Goal: Transaction & Acquisition: Purchase product/service

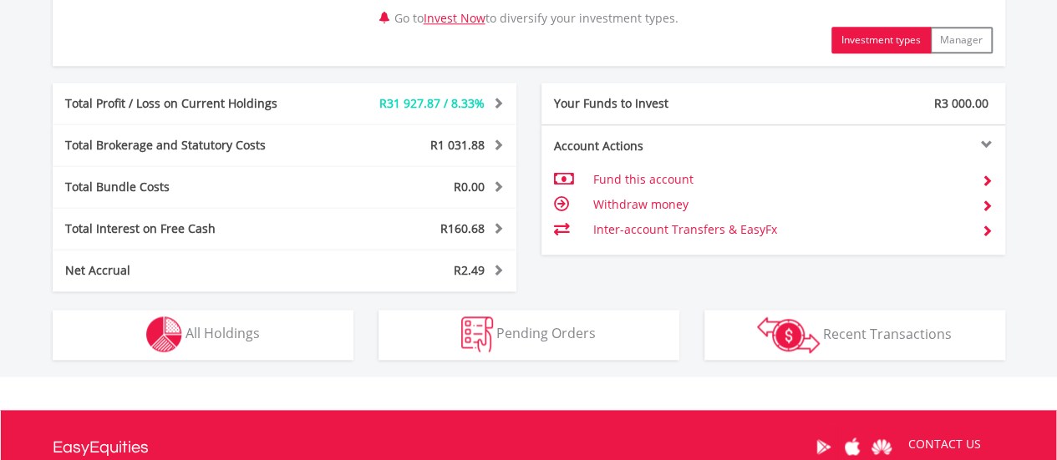
scroll to position [897, 0]
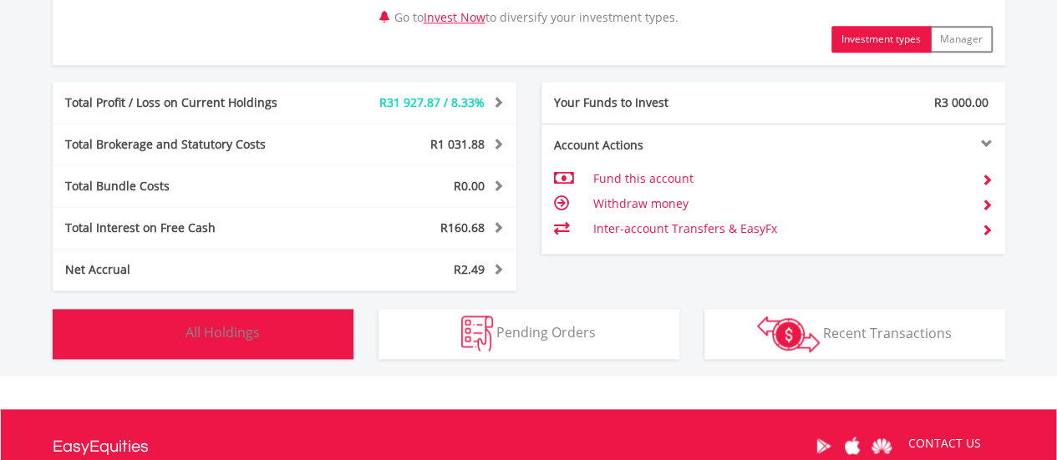
click at [238, 330] on span "All Holdings" at bounding box center [223, 332] width 74 height 18
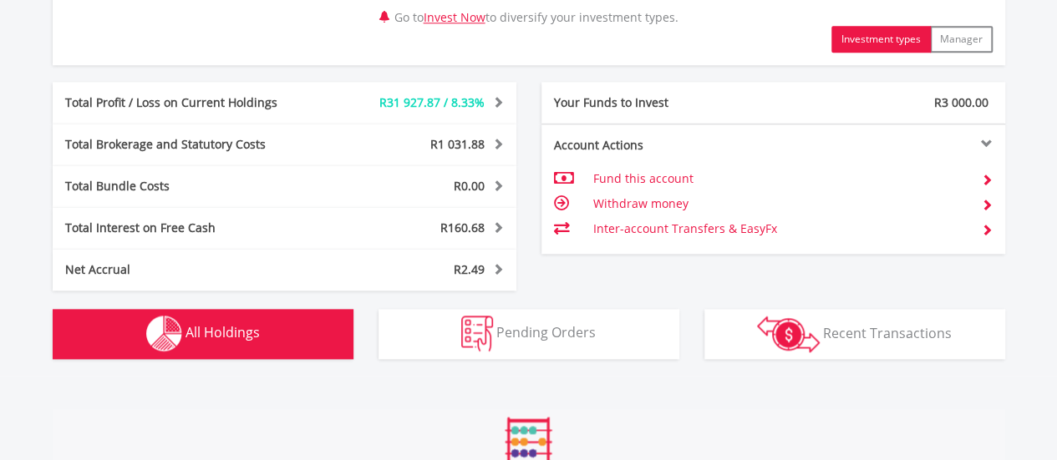
scroll to position [1305, 0]
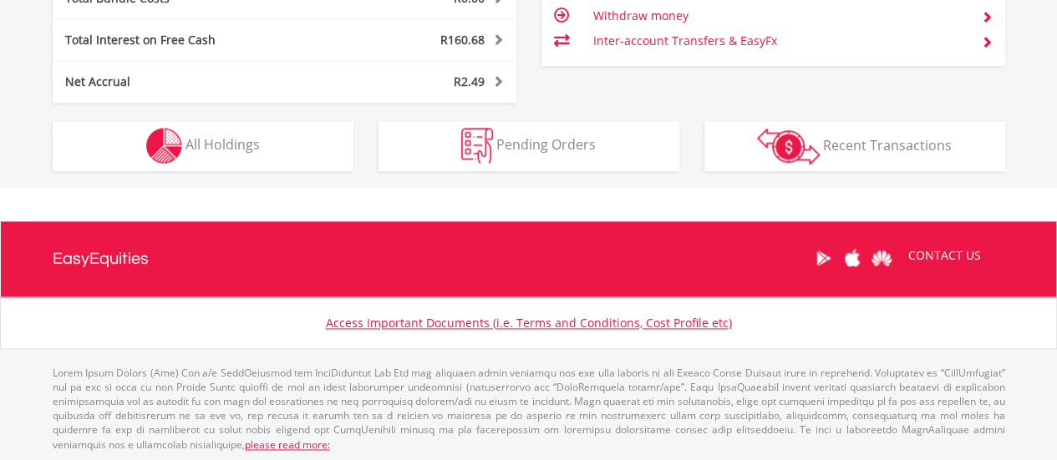
scroll to position [160, 318]
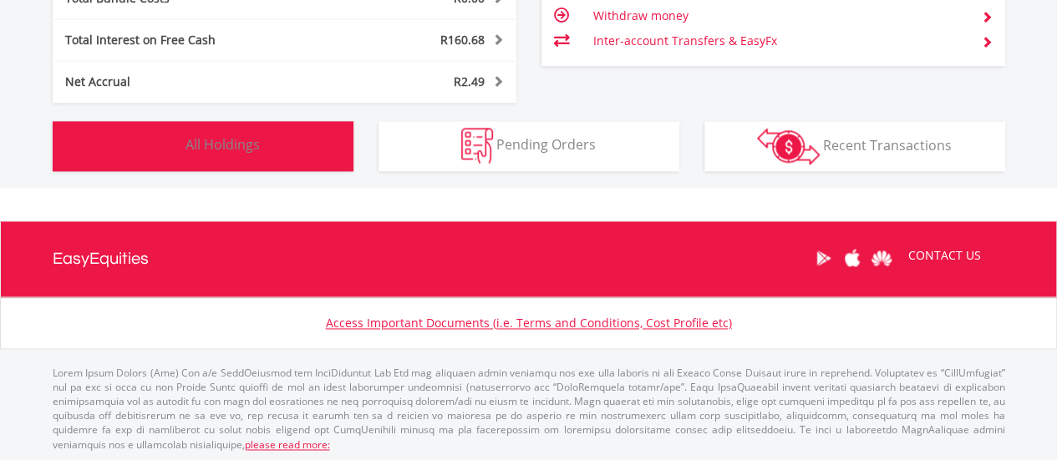
click at [265, 148] on button "Holdings All Holdings" at bounding box center [203, 146] width 301 height 50
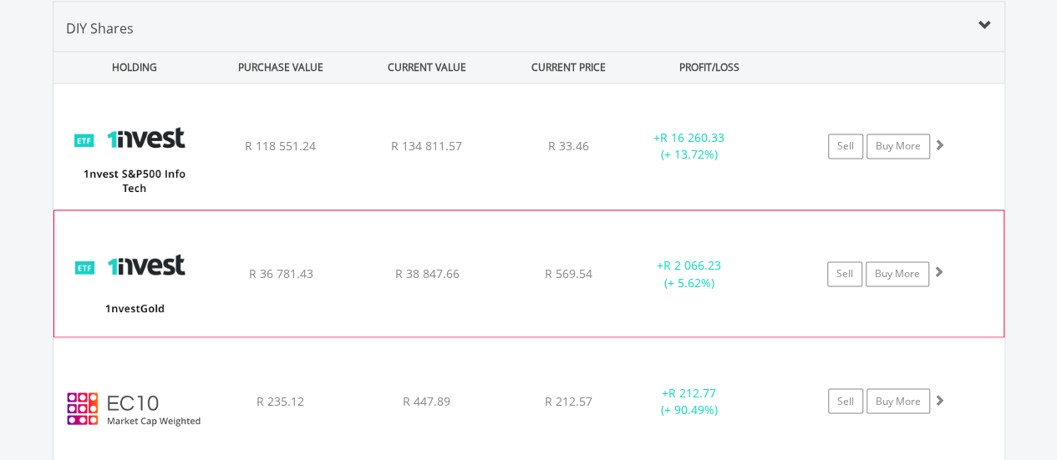
scroll to position [1367, 0]
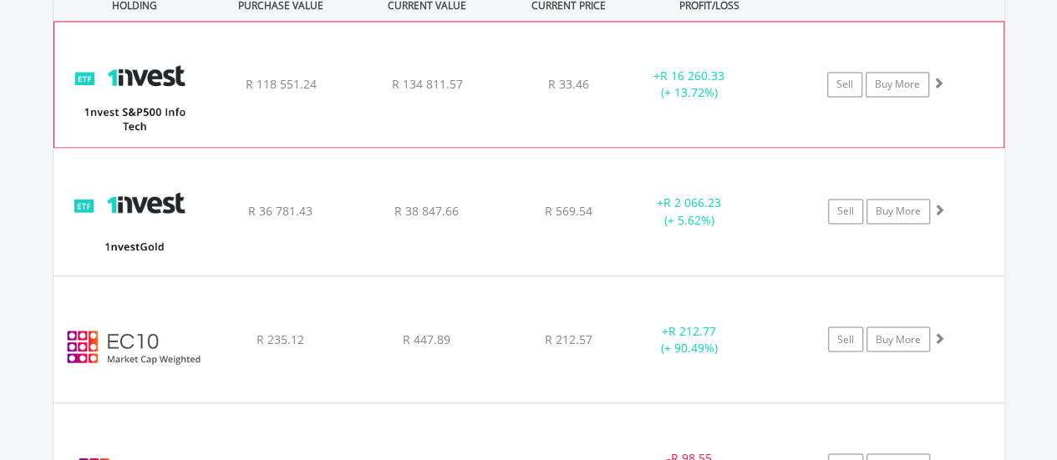
click at [598, 74] on div "﻿ 1nvest S&P500 Info Tech Index Feeder ETF R 118 551.24 R 134 811.57 R 33.46 + …" at bounding box center [528, 84] width 949 height 125
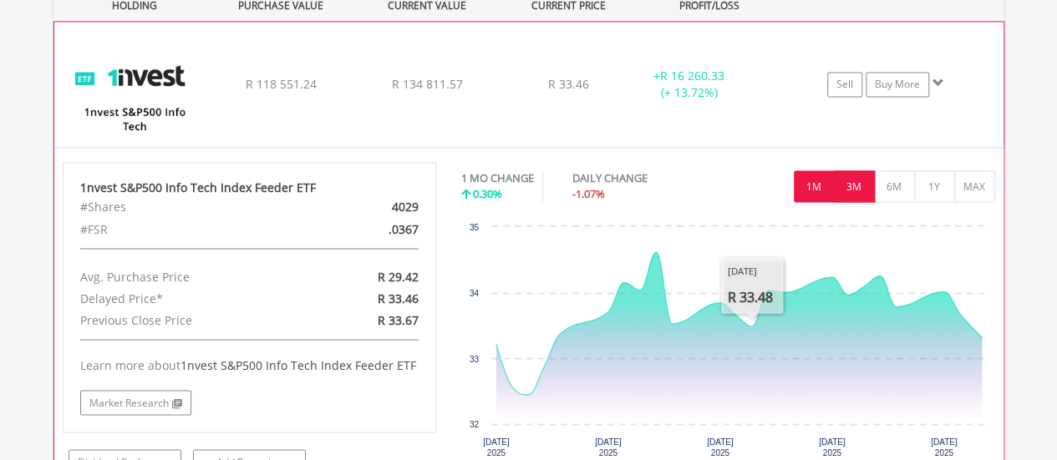
click at [841, 186] on button "3M" at bounding box center [854, 186] width 41 height 32
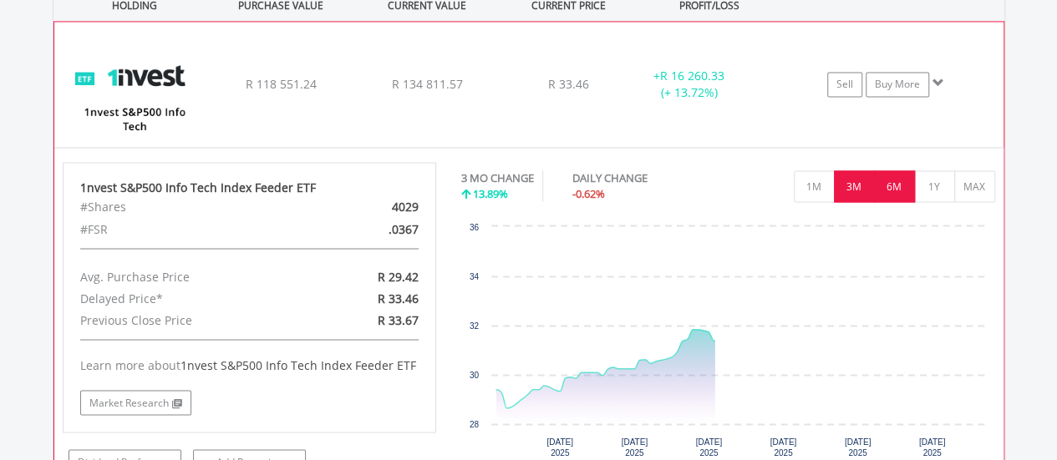
click at [891, 186] on button "6M" at bounding box center [894, 186] width 41 height 32
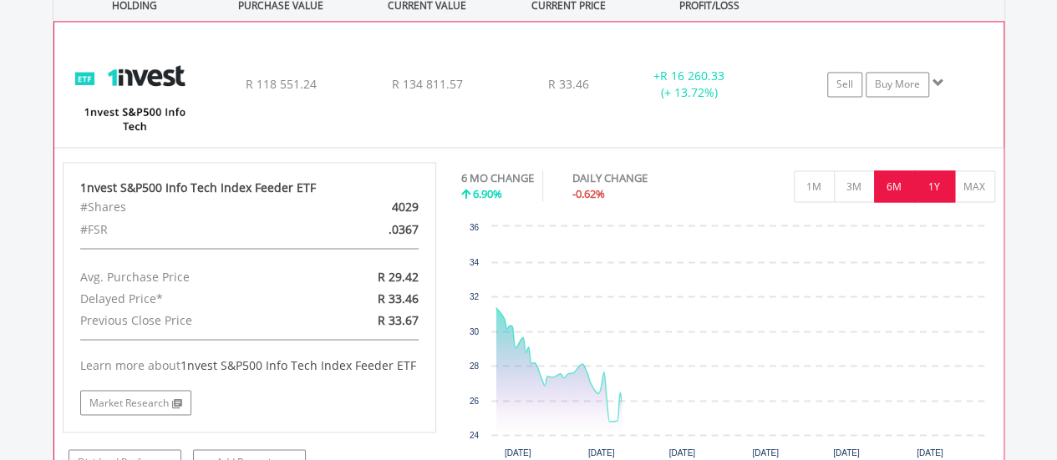
click at [931, 183] on button "1Y" at bounding box center [934, 186] width 41 height 32
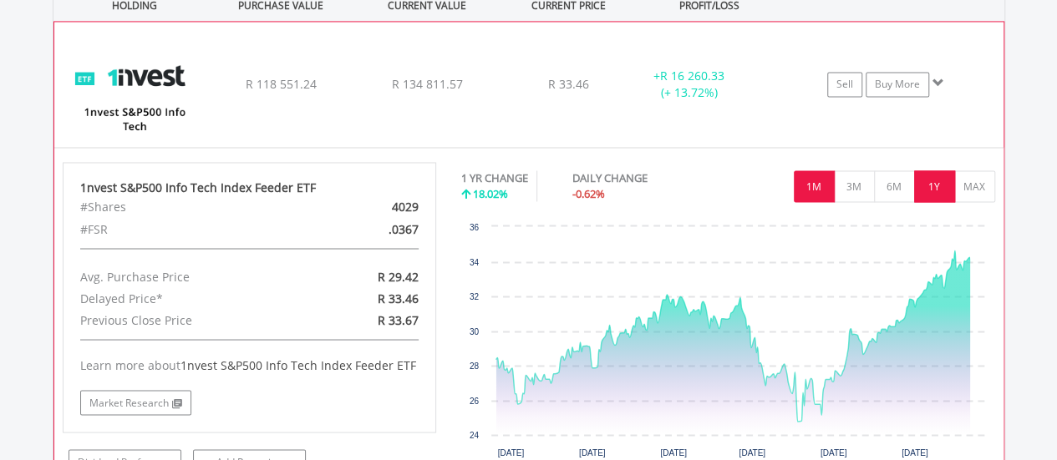
click at [830, 185] on button "1M" at bounding box center [814, 186] width 41 height 32
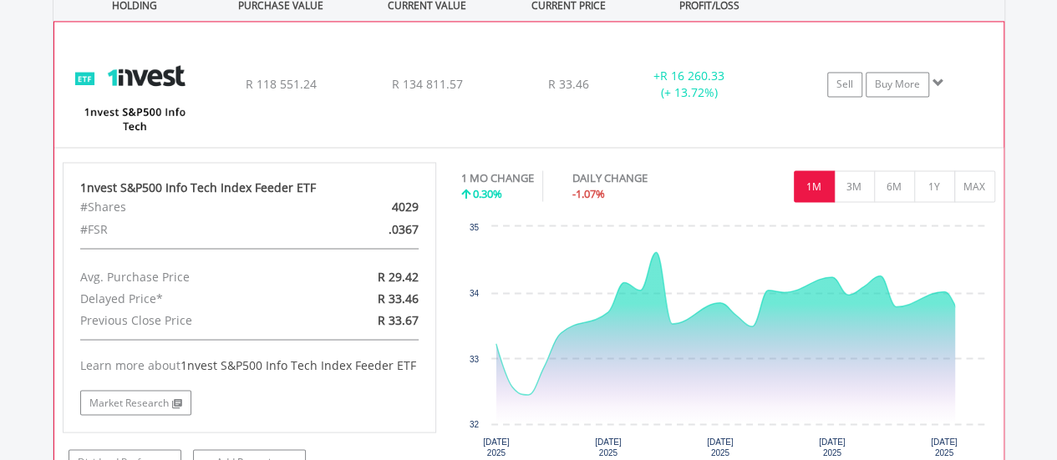
click at [581, 104] on div "﻿ 1nvest S&P500 Info Tech Index Feeder ETF R 118 551.24 R 134 811.57 R 33.46 + …" at bounding box center [528, 84] width 949 height 125
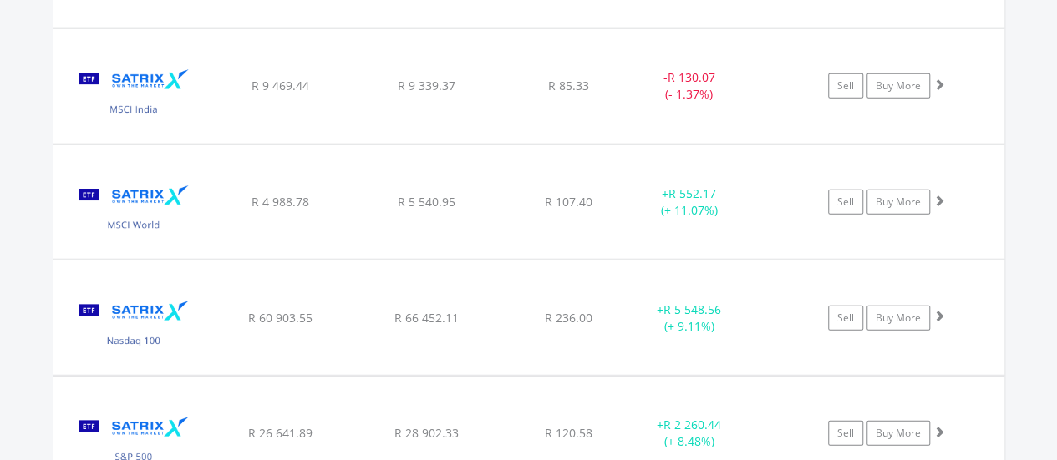
scroll to position [2112, 0]
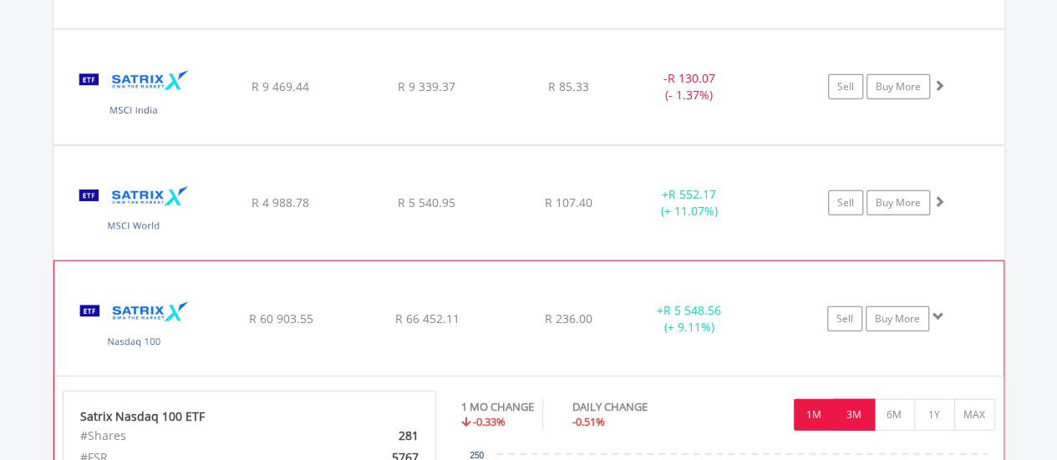
click at [856, 405] on button "3M" at bounding box center [854, 415] width 41 height 32
click at [896, 413] on button "6M" at bounding box center [894, 415] width 41 height 32
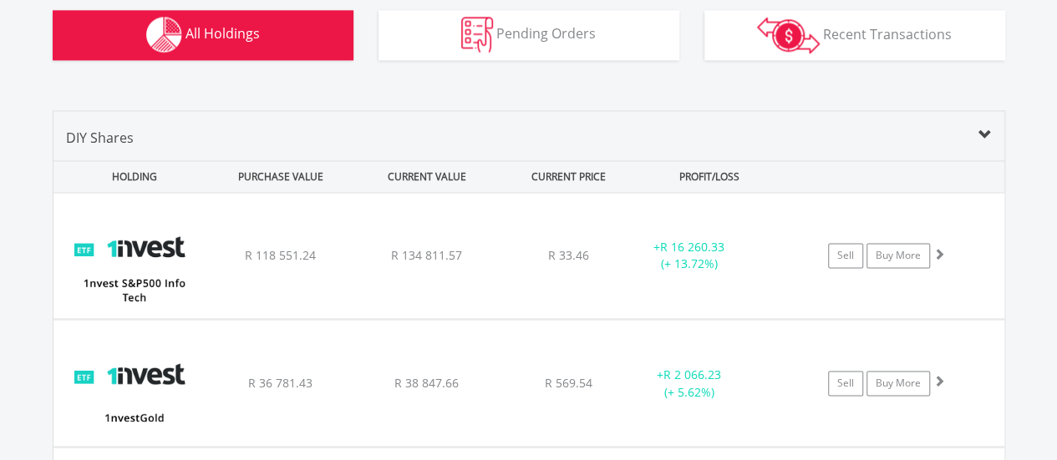
scroll to position [1195, 0]
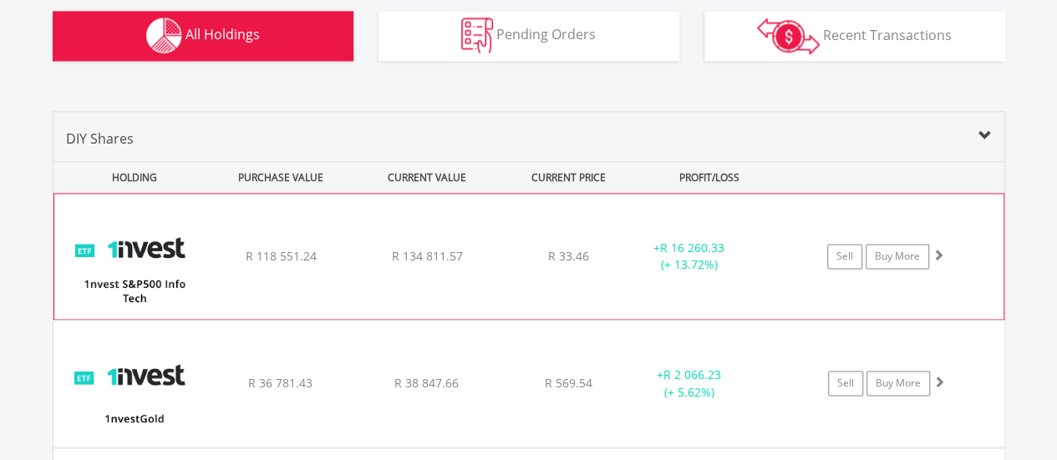
click at [556, 269] on div "﻿ 1nvest S&P500 Info Tech Index Feeder ETF R 118 551.24 R 134 811.57 R 33.46 + …" at bounding box center [528, 256] width 949 height 125
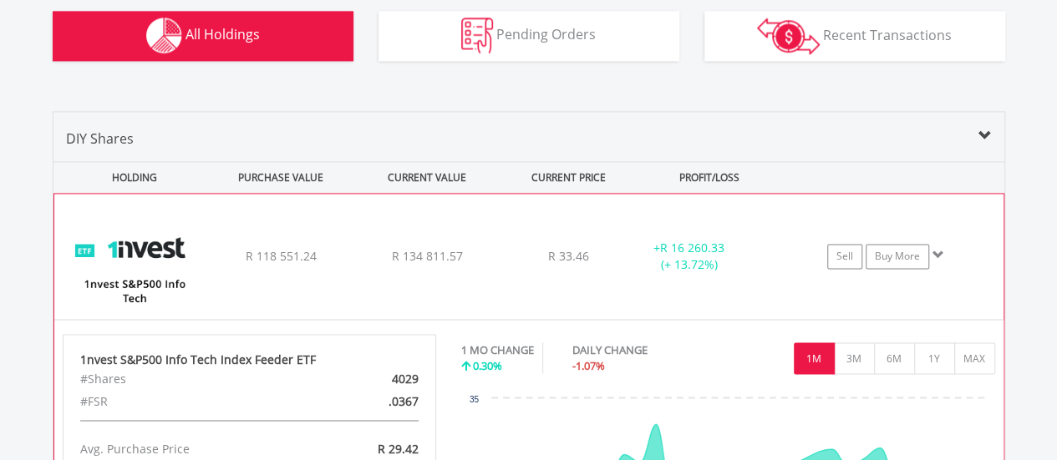
click at [564, 245] on div "﻿ 1nvest S&P500 Info Tech Index Feeder ETF R 118 551.24 R 134 811.57 R 33.46 + …" at bounding box center [528, 256] width 949 height 125
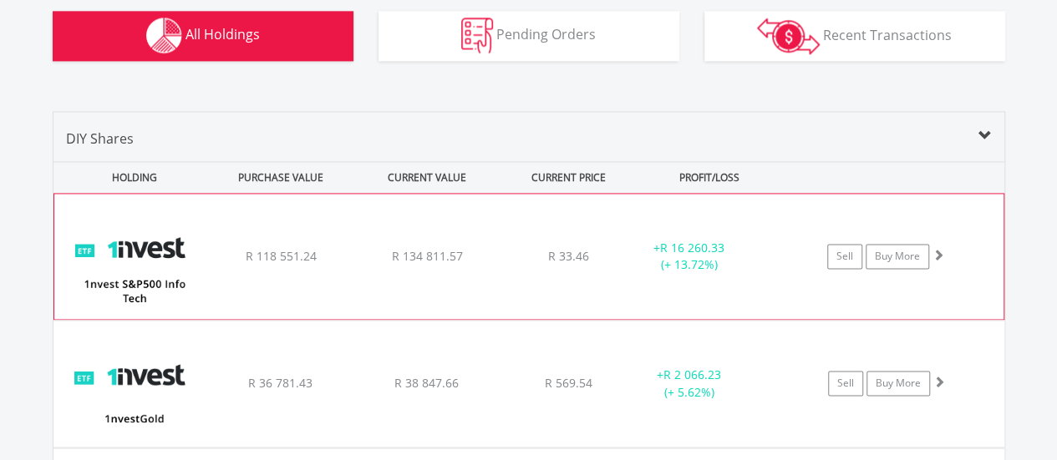
click at [564, 245] on div "﻿ 1nvest S&P500 Info Tech Index Feeder ETF R 118 551.24 R 134 811.57 R 33.46 + …" at bounding box center [528, 256] width 949 height 125
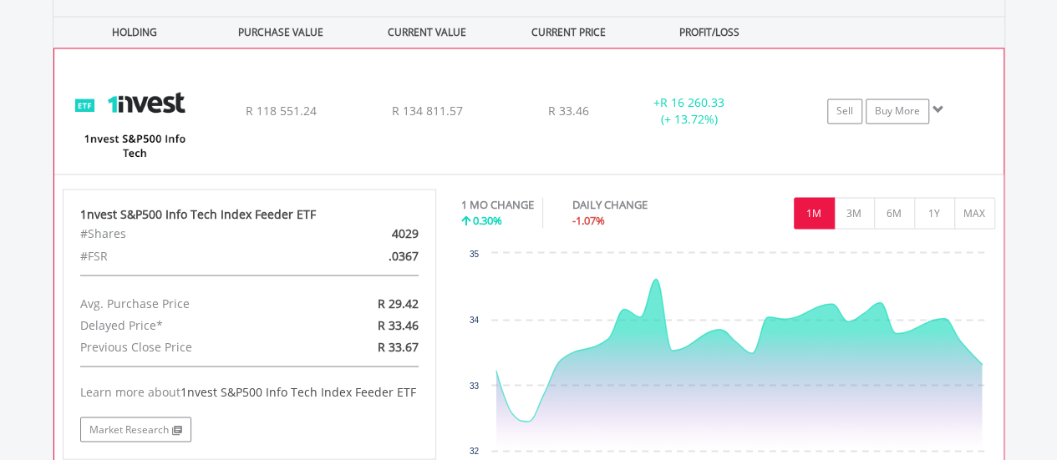
scroll to position [1344, 0]
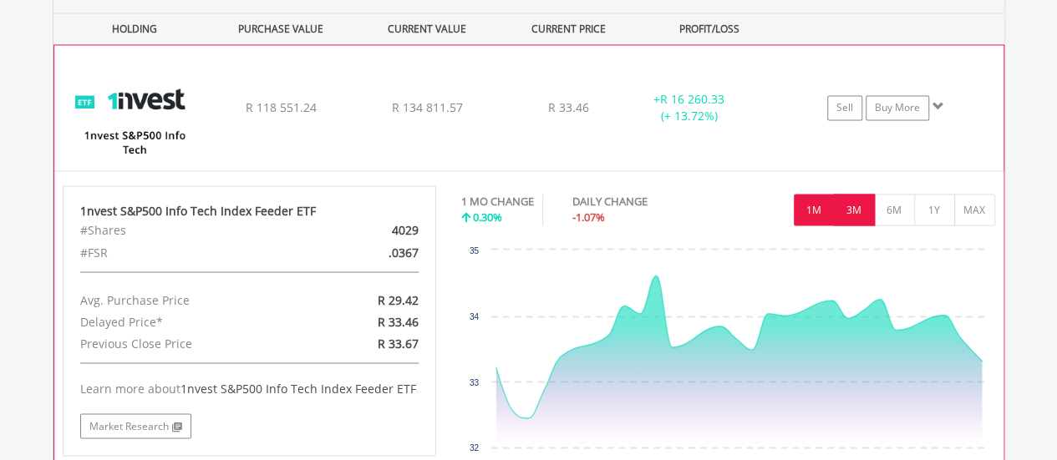
click at [862, 218] on button "3M" at bounding box center [854, 210] width 41 height 32
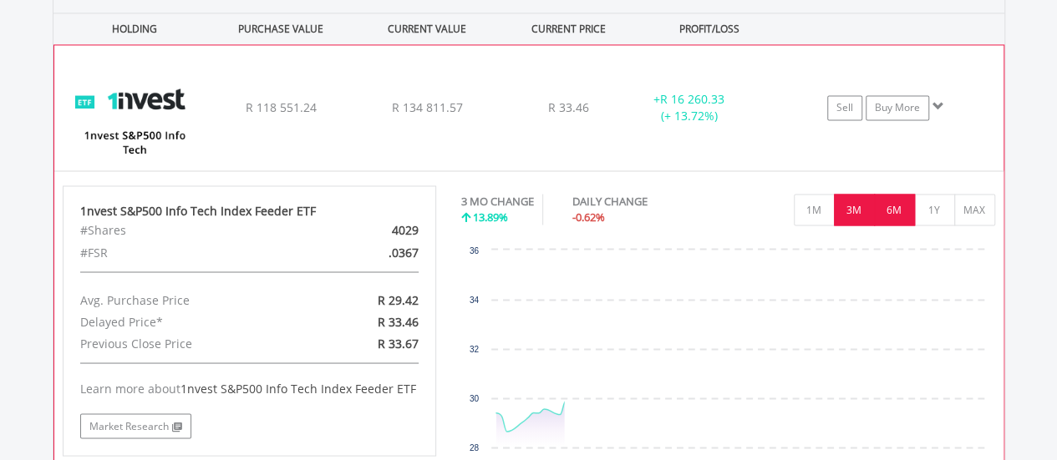
click at [894, 216] on button "6M" at bounding box center [894, 210] width 41 height 32
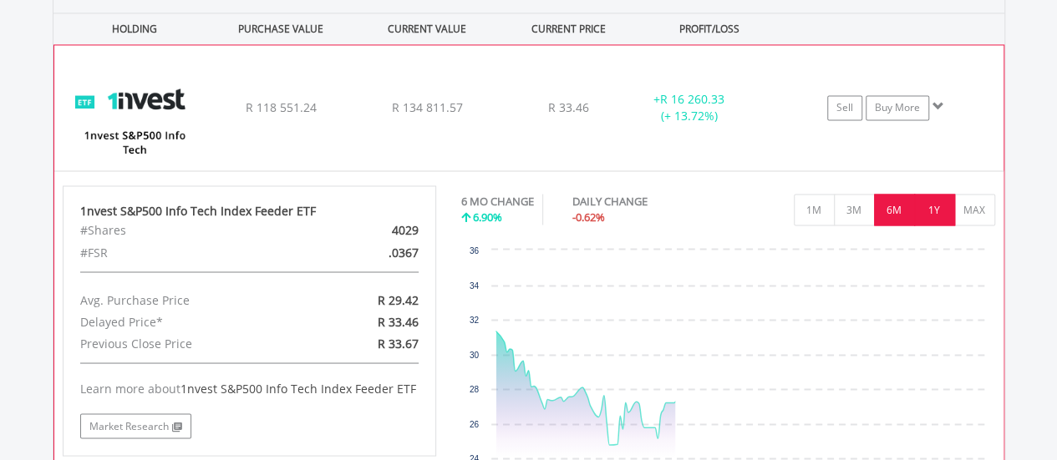
click at [927, 211] on button "1Y" at bounding box center [934, 210] width 41 height 32
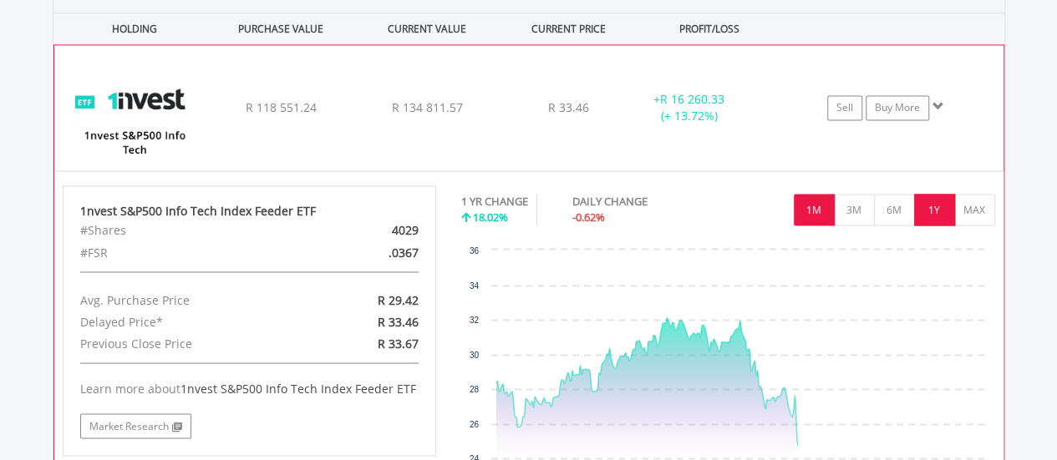
click at [804, 203] on button "1M" at bounding box center [814, 210] width 41 height 32
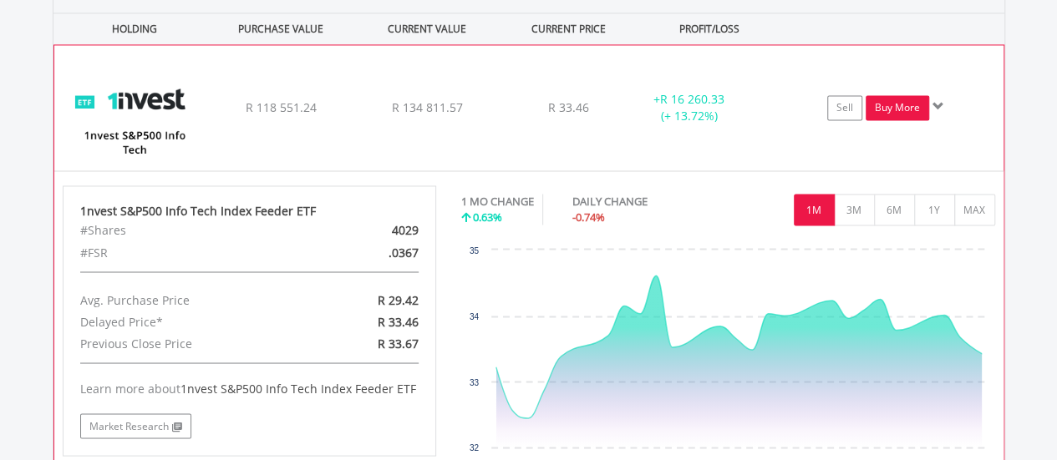
click at [897, 95] on link "Buy More" at bounding box center [898, 107] width 64 height 25
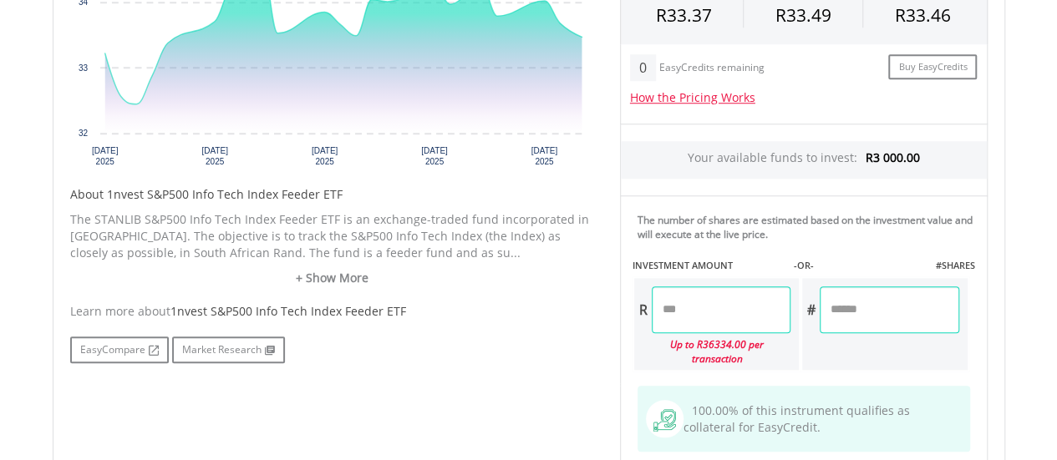
scroll to position [666, 0]
click at [731, 302] on input "number" at bounding box center [721, 309] width 139 height 47
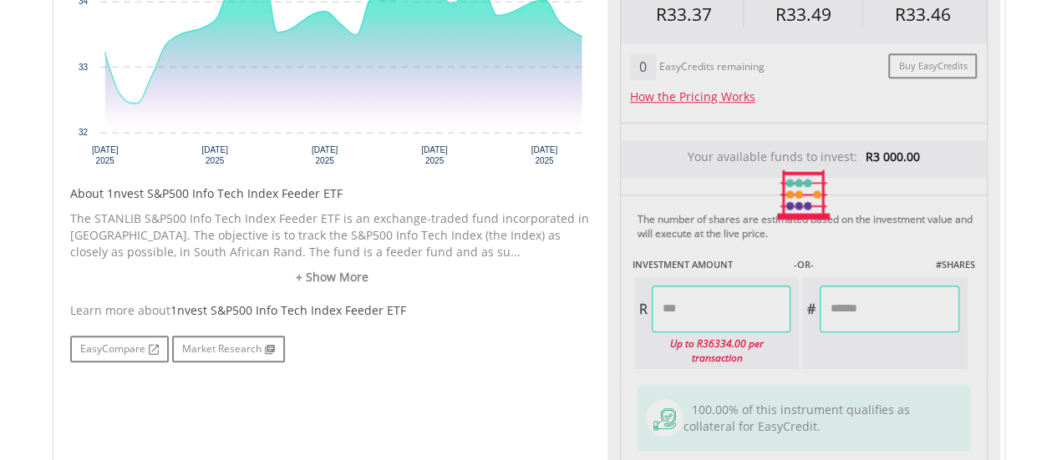
type input "*******"
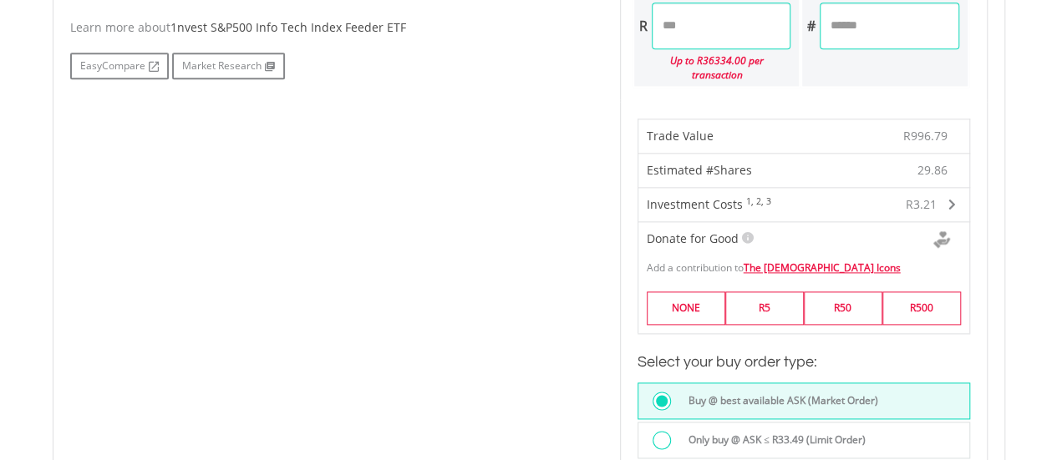
scroll to position [955, 0]
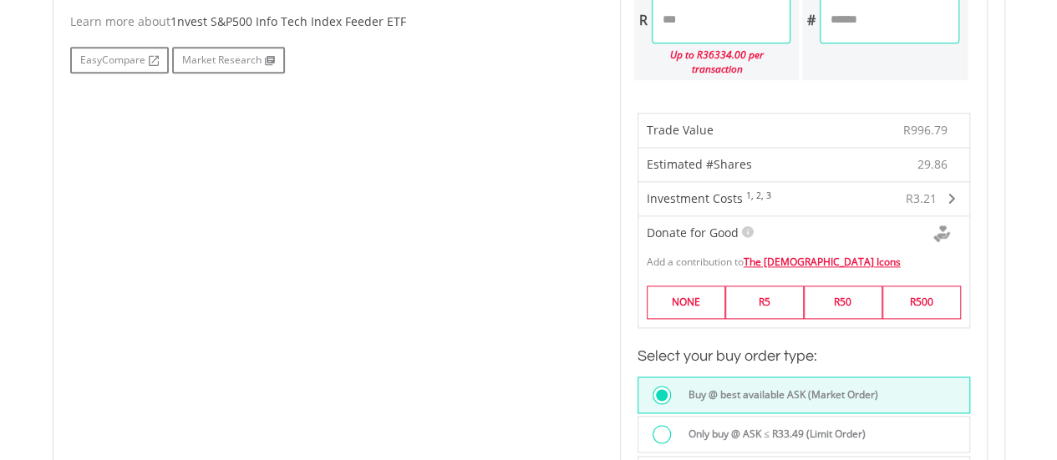
click at [736, 425] on label "Only buy @ ASK ≤ R33.49 (Limit Order)" at bounding box center [772, 434] width 187 height 18
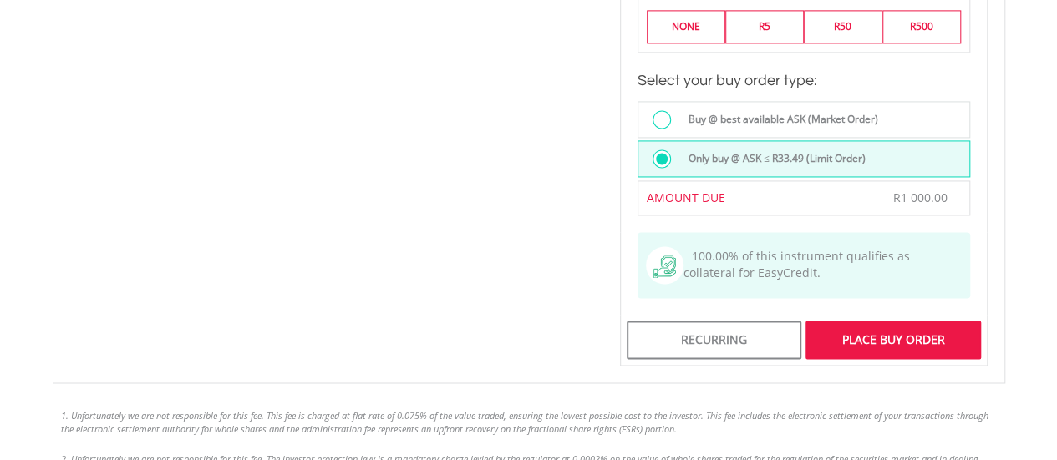
scroll to position [1255, 0]
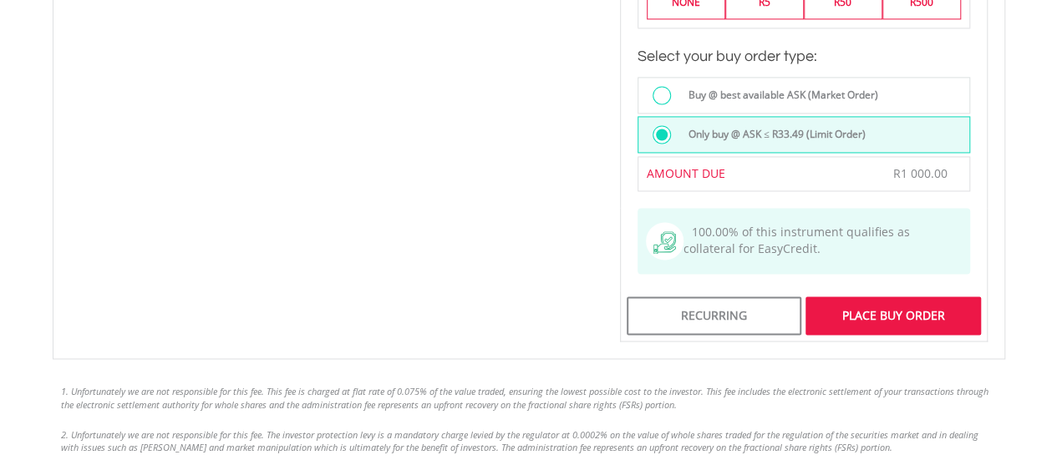
click at [905, 297] on div "Place Buy Order" at bounding box center [893, 316] width 175 height 38
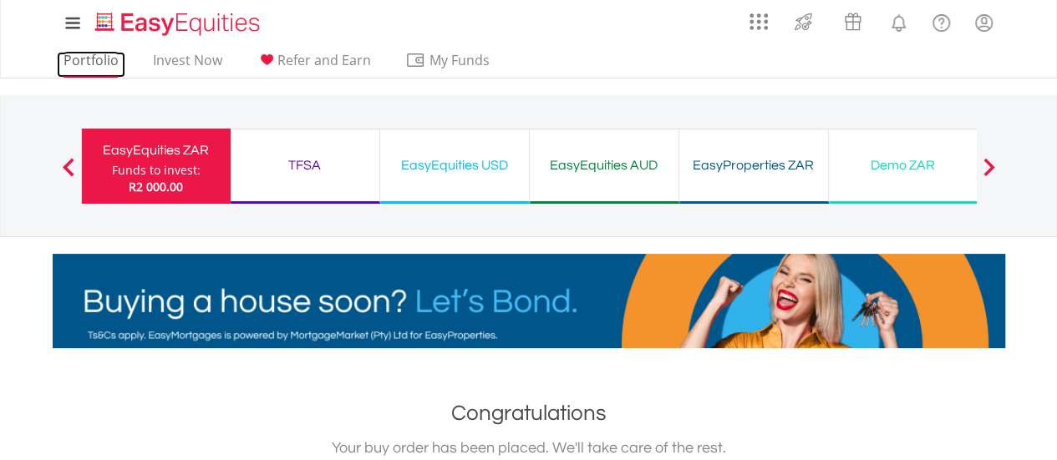
click at [85, 58] on link "Portfolio" at bounding box center [91, 65] width 69 height 26
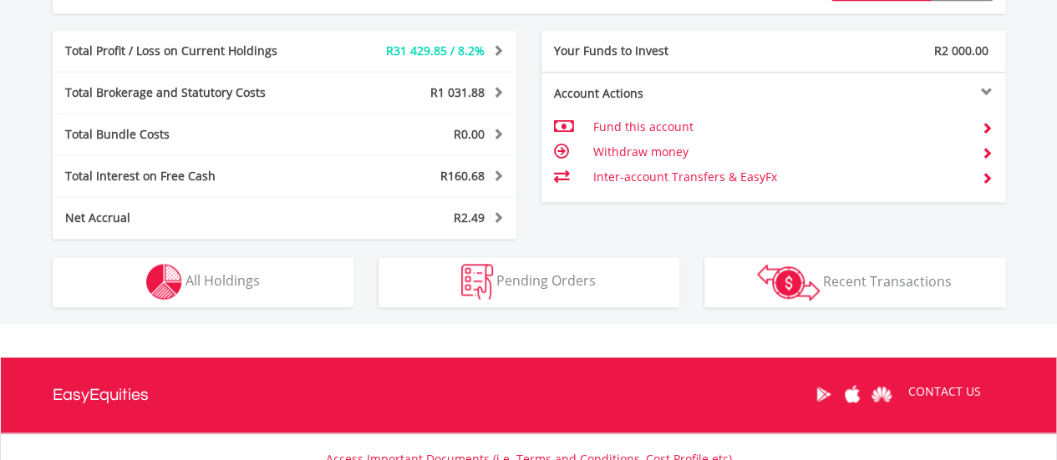
scroll to position [953, 0]
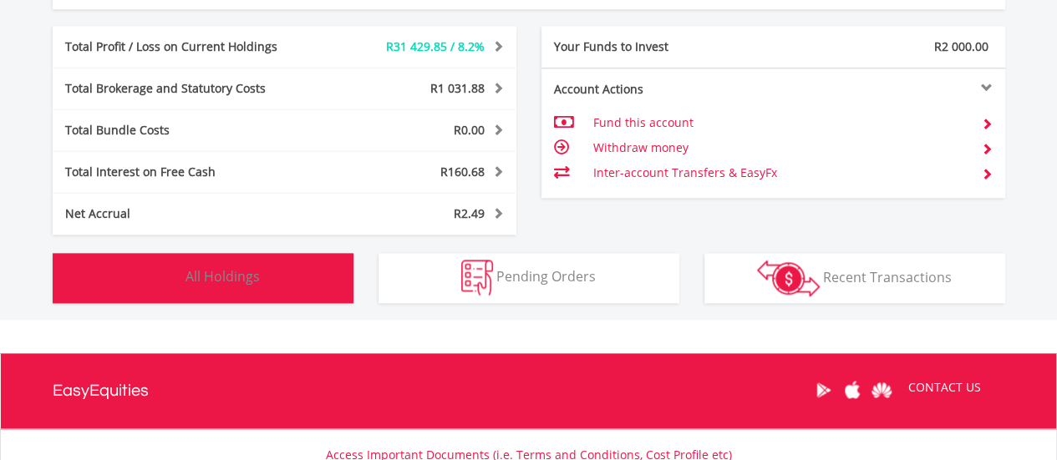
click at [277, 270] on button "Holdings All Holdings" at bounding box center [203, 278] width 301 height 50
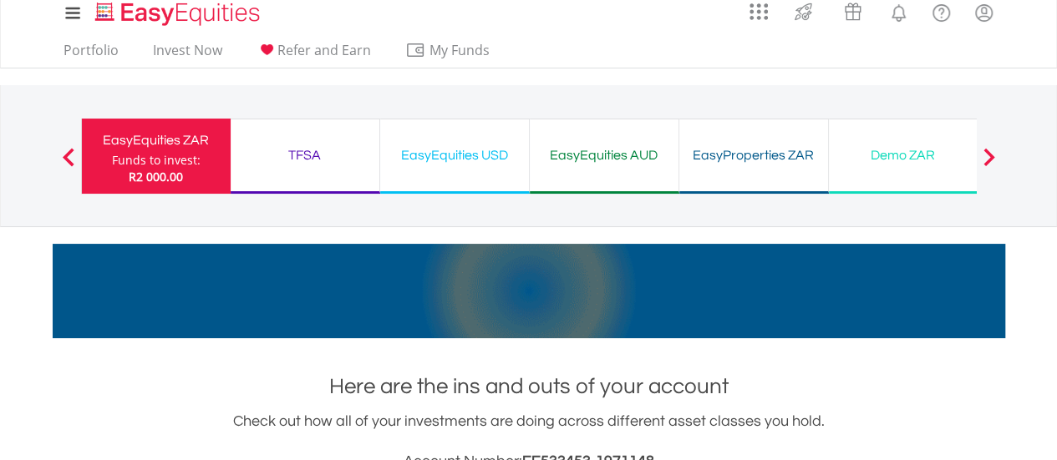
scroll to position [8, 0]
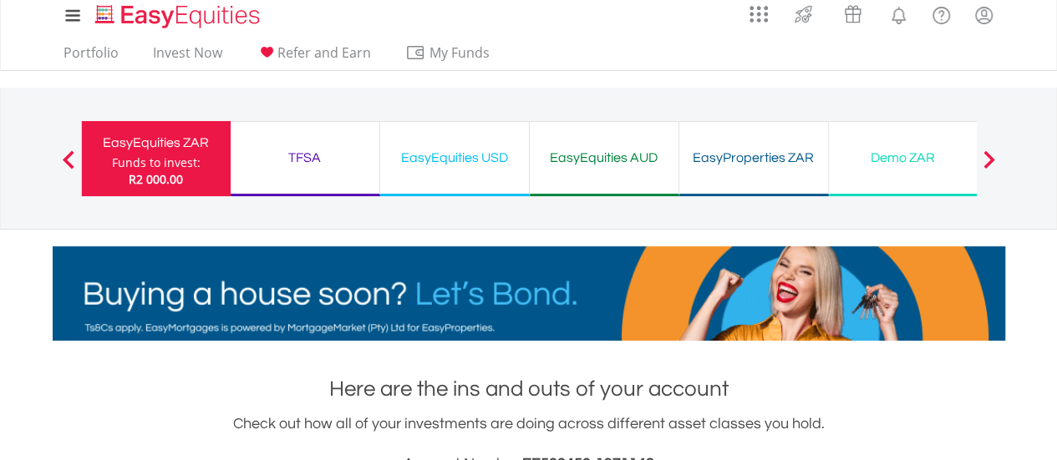
click at [303, 158] on div "TFSA" at bounding box center [305, 157] width 129 height 23
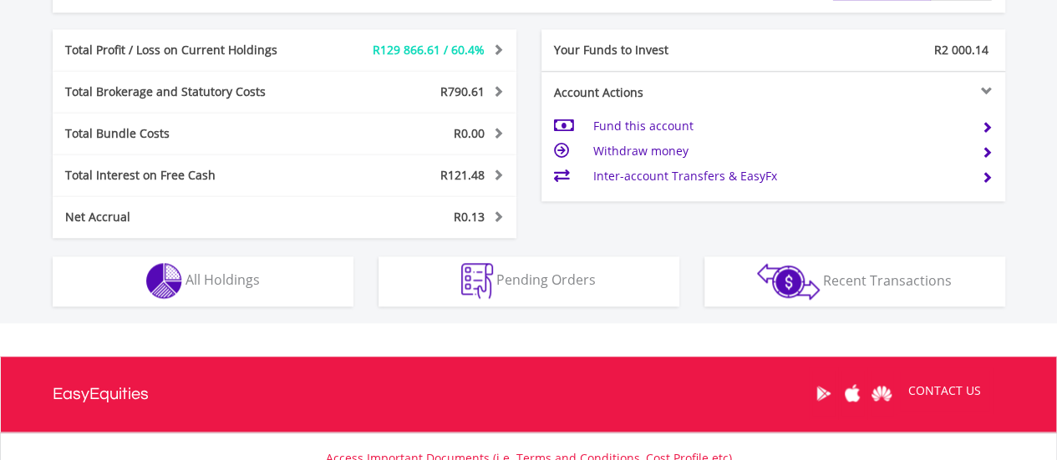
scroll to position [1018, 0]
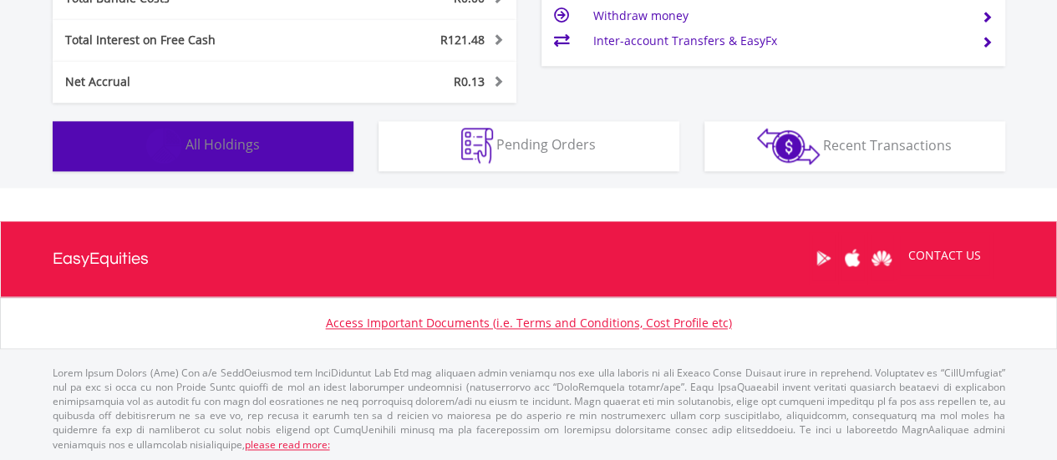
click at [264, 135] on button "Holdings All Holdings" at bounding box center [203, 146] width 301 height 50
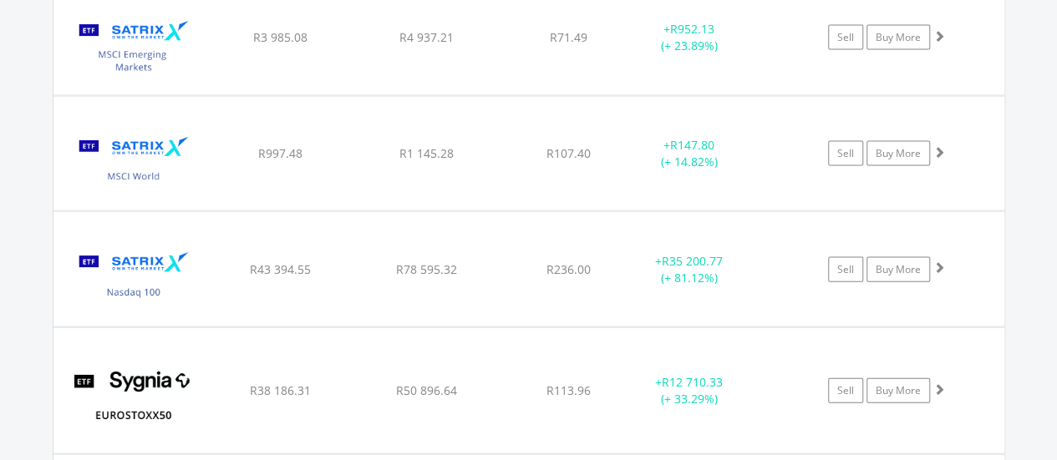
scroll to position [1701, 0]
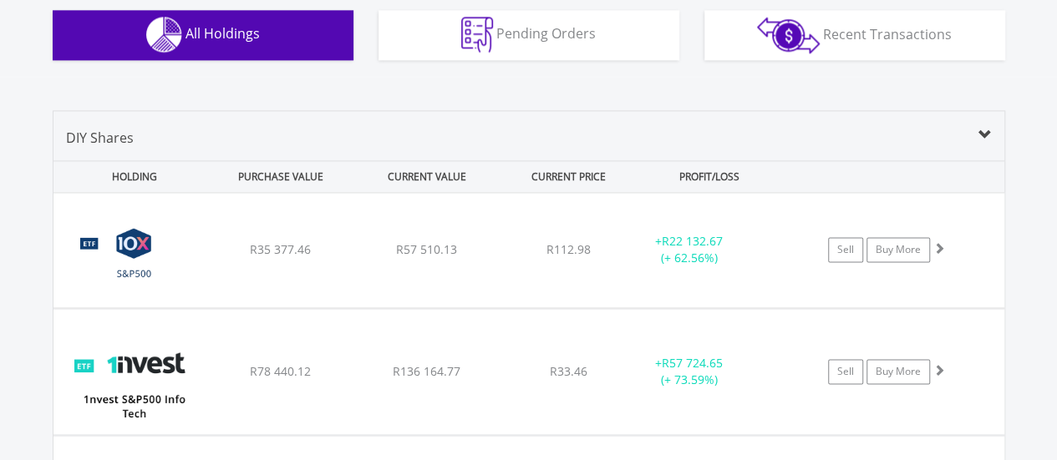
scroll to position [1128, 0]
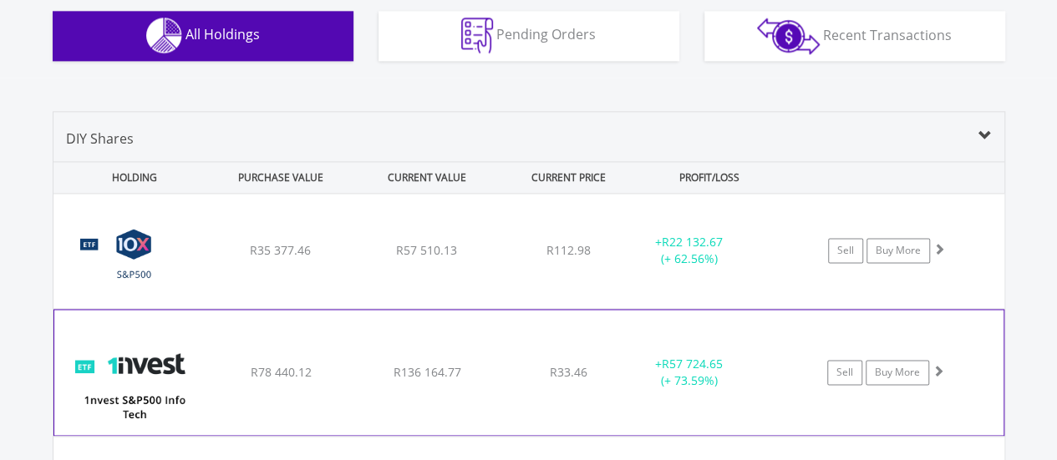
click at [569, 258] on span "R33.46" at bounding box center [569, 250] width 44 height 16
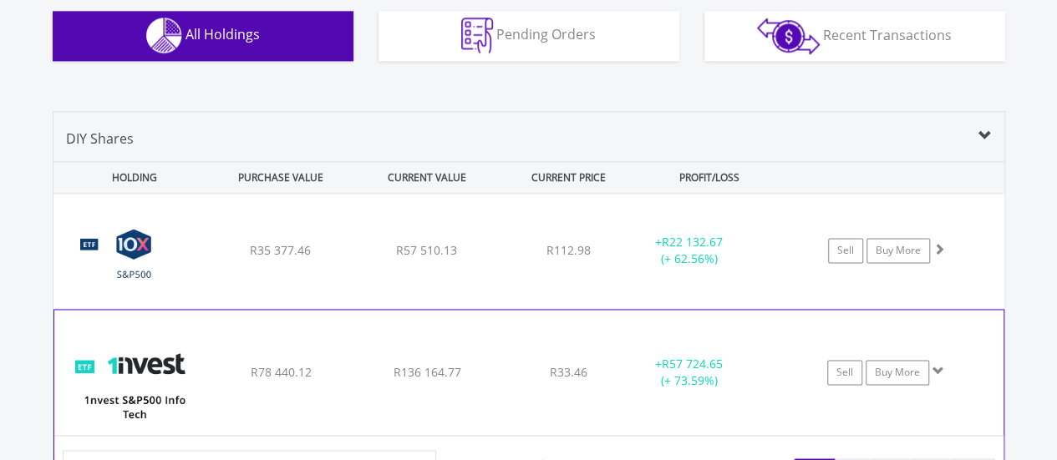
click at [569, 258] on span "R33.46" at bounding box center [569, 250] width 44 height 16
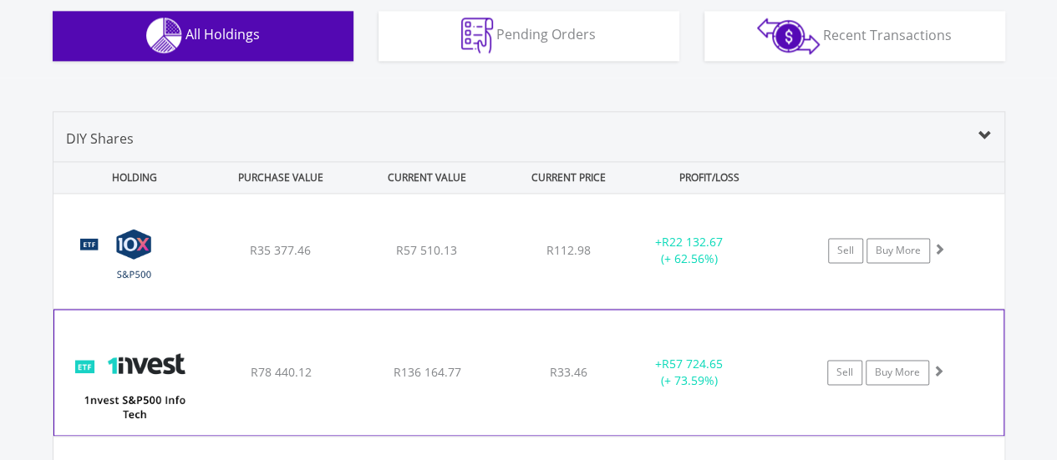
click at [569, 258] on span "R33.46" at bounding box center [569, 250] width 44 height 16
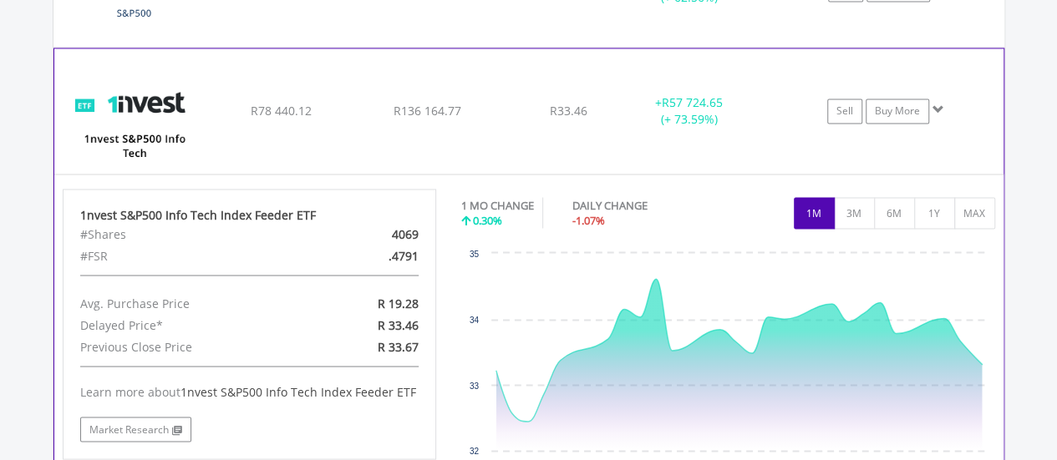
scroll to position [1391, 0]
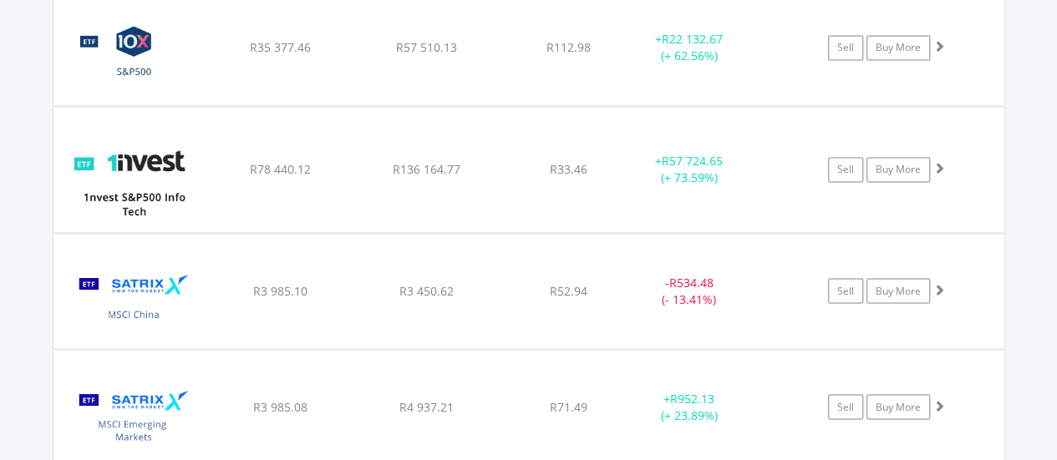
scroll to position [1325, 0]
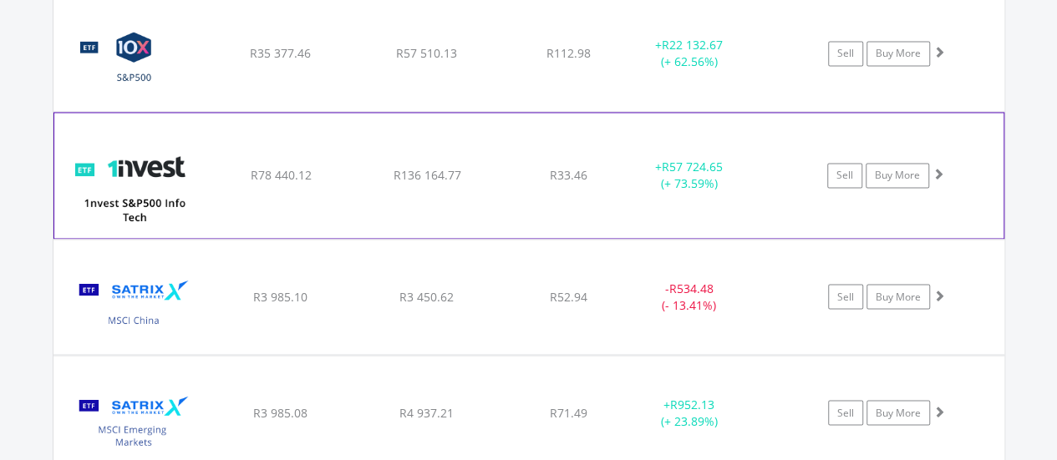
click at [642, 70] on div "+ R57 724.65 (+ 73.59%)" at bounding box center [690, 53] width 126 height 33
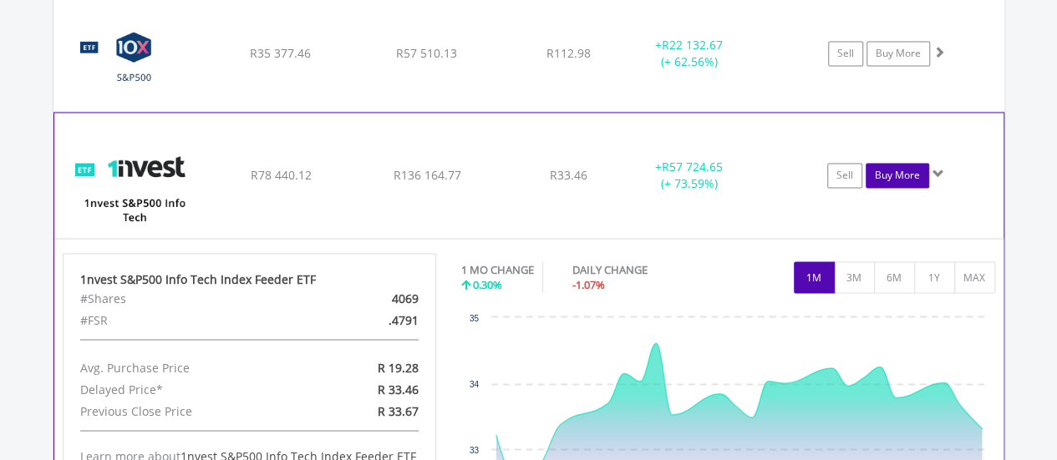
click at [892, 170] on link "Buy More" at bounding box center [898, 175] width 64 height 25
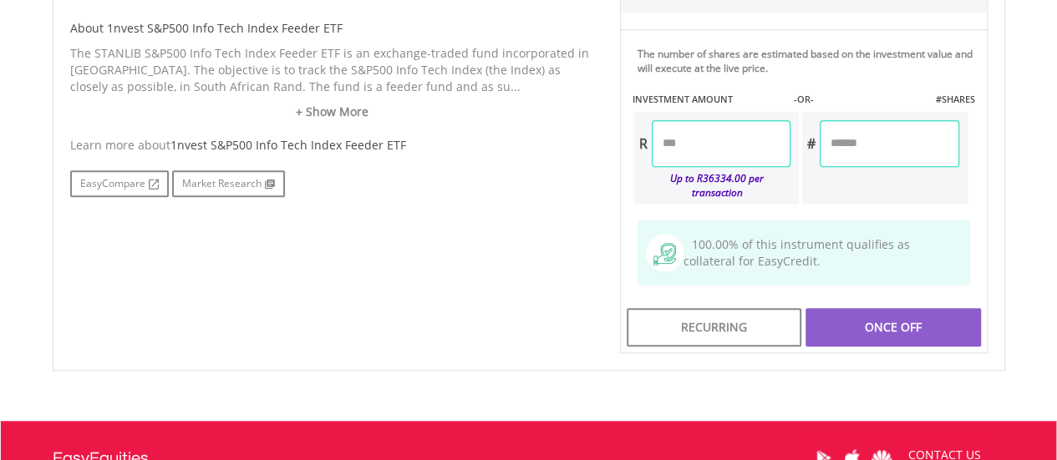
scroll to position [837, 0]
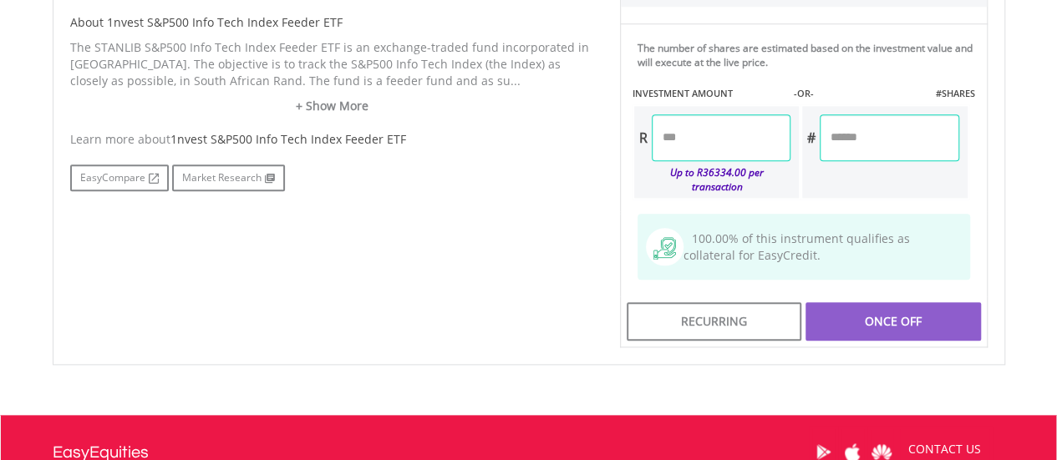
click at [710, 137] on input "number" at bounding box center [721, 137] width 139 height 47
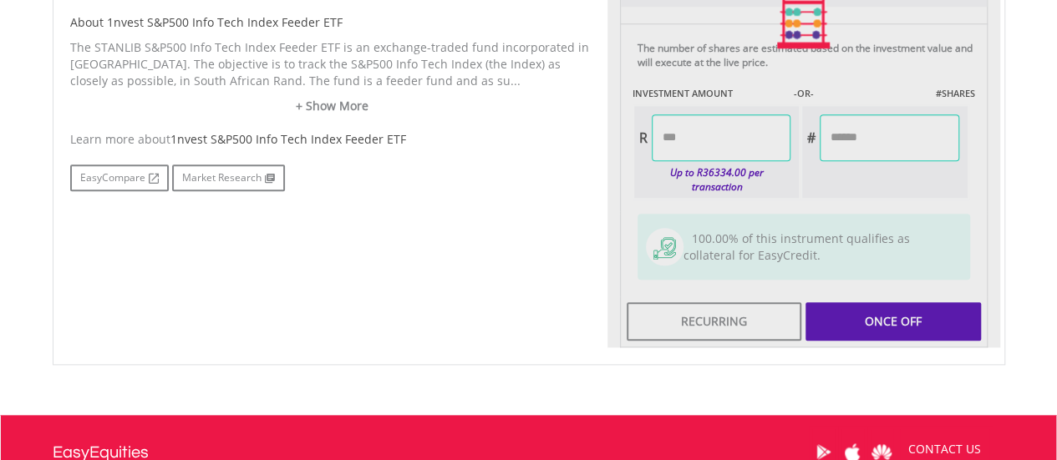
click at [531, 159] on div "Learn more about 1nvest S&P500 Info Tech Index Feeder ETF EasyCompare Market Re…" at bounding box center [332, 161] width 525 height 60
type input "*******"
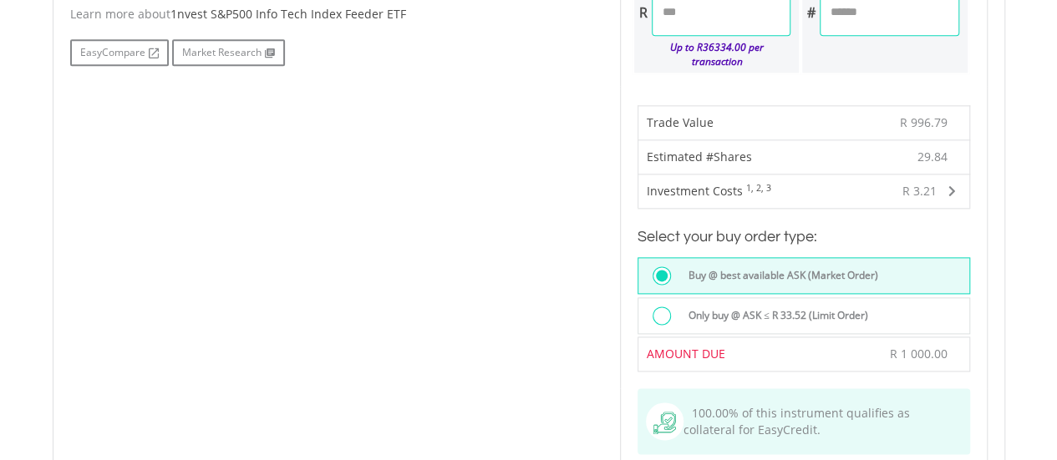
scroll to position [974, 0]
